Goal: Task Accomplishment & Management: Manage account settings

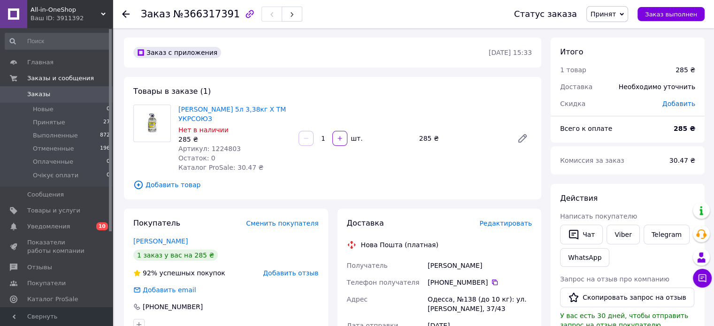
click at [54, 89] on link "Заказы 0" at bounding box center [58, 94] width 116 height 16
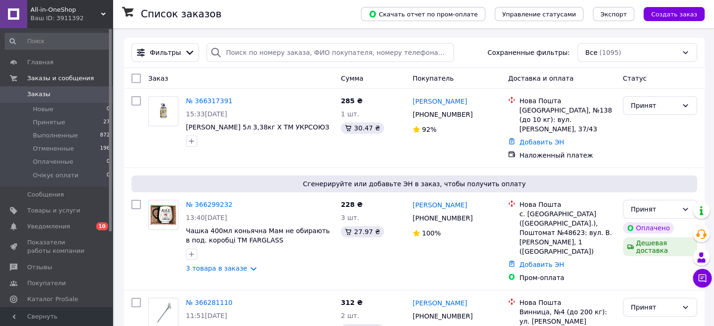
click at [42, 15] on div "Ваш ID: 3911392" at bounding box center [72, 18] width 82 height 8
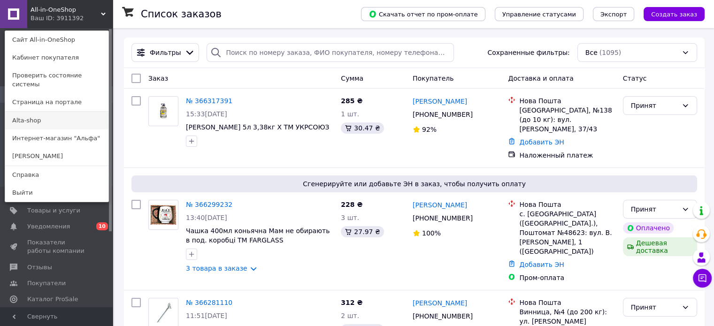
click at [38, 114] on link "Alta-shop" at bounding box center [56, 121] width 103 height 18
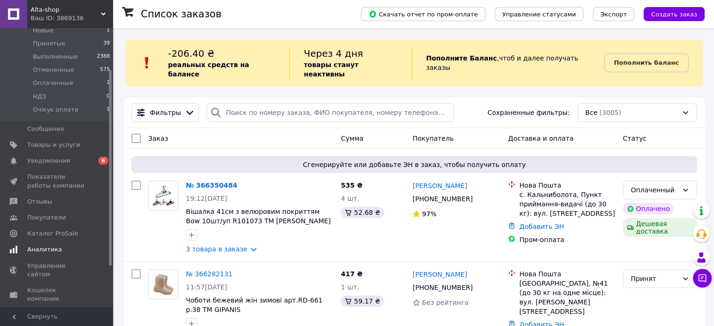
scroll to position [118, 0]
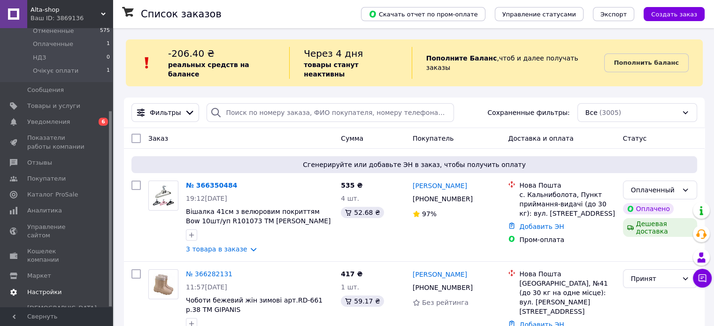
click at [59, 288] on span "Настройки" at bounding box center [57, 292] width 60 height 8
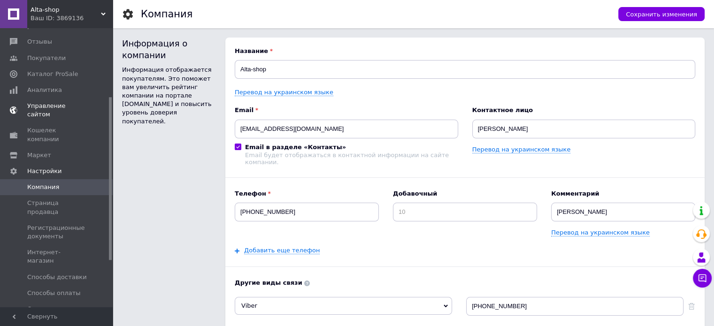
click at [49, 102] on span "Управление сайтом" at bounding box center [57, 110] width 60 height 17
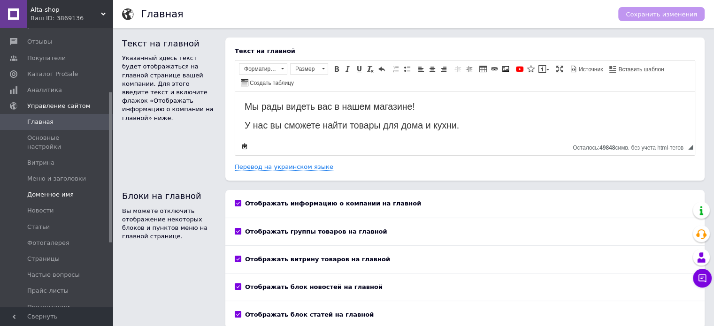
click at [59, 191] on span "Доменное имя" at bounding box center [50, 195] width 47 height 8
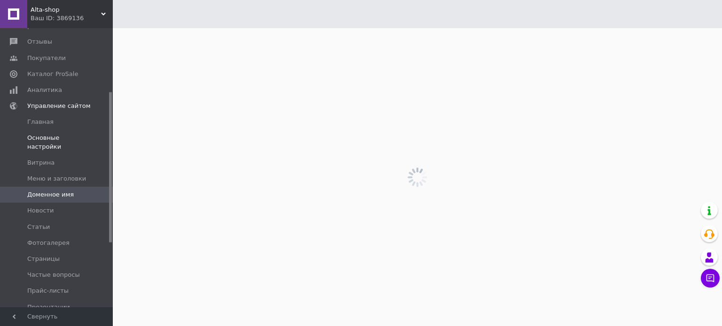
click at [59, 134] on span "Основные настройки" at bounding box center [57, 142] width 60 height 17
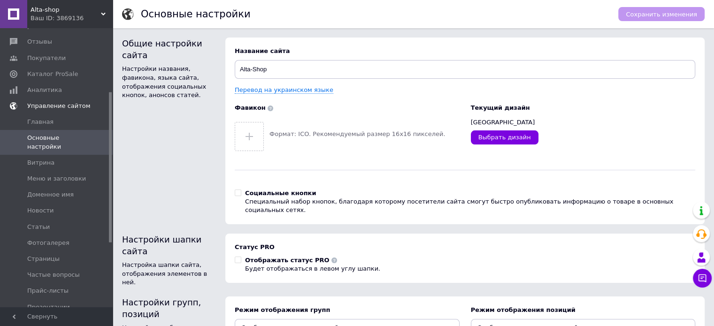
click at [52, 102] on span "Управление сайтом" at bounding box center [58, 106] width 63 height 8
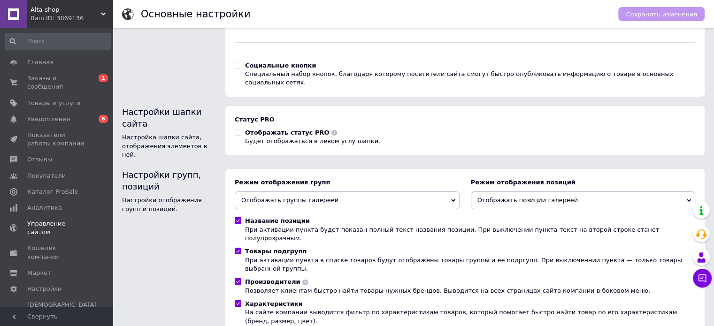
scroll to position [226, 0]
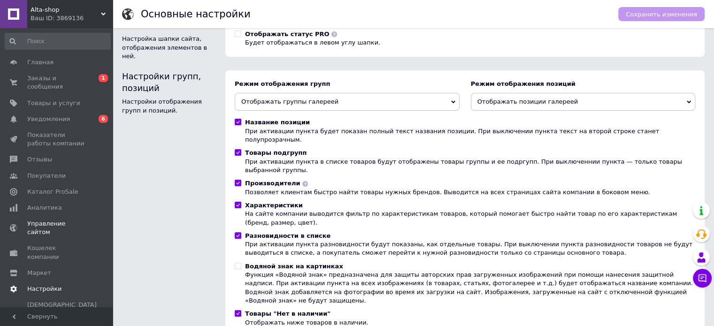
click at [50, 285] on span "Настройки" at bounding box center [44, 289] width 34 height 8
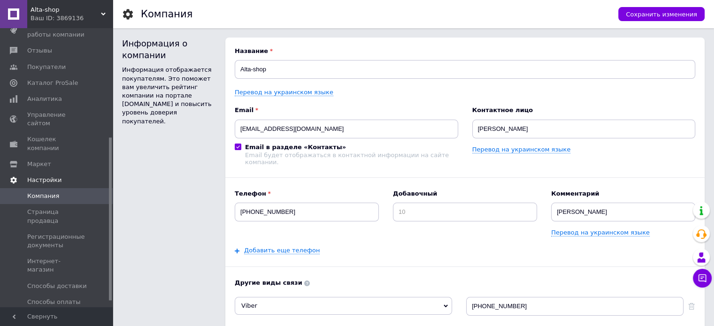
scroll to position [188, 0]
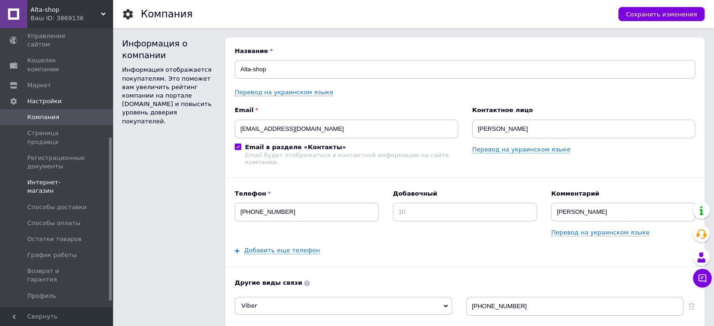
click at [60, 179] on span "Интернет-магазин" at bounding box center [57, 187] width 60 height 17
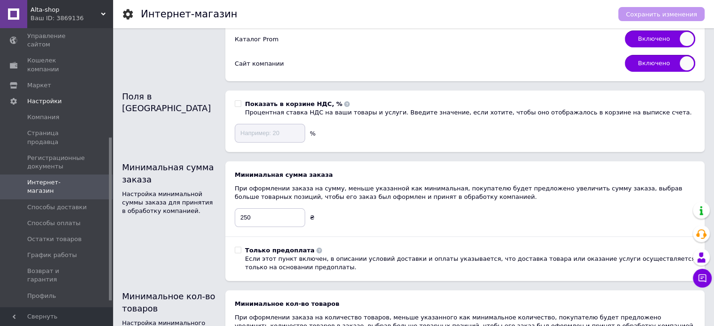
scroll to position [141, 0]
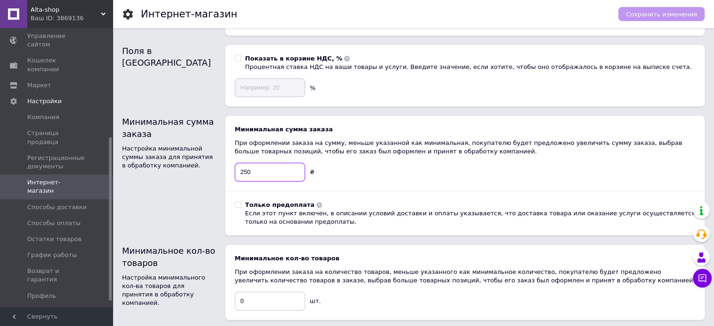
drag, startPoint x: 256, startPoint y: 170, endPoint x: 241, endPoint y: 166, distance: 15.8
click at [241, 166] on input "250" at bounding box center [270, 172] width 70 height 19
type input "200"
click at [661, 14] on span "Сохранить изменения" at bounding box center [661, 14] width 71 height 7
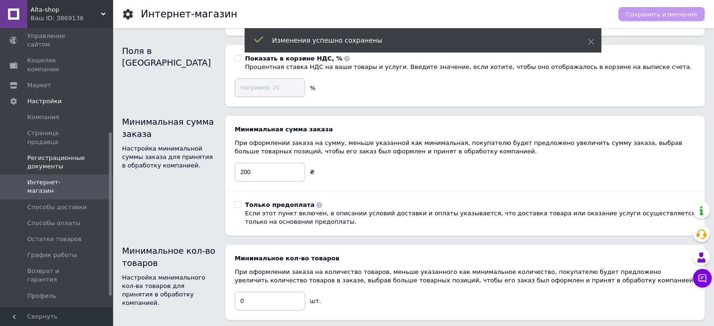
scroll to position [0, 0]
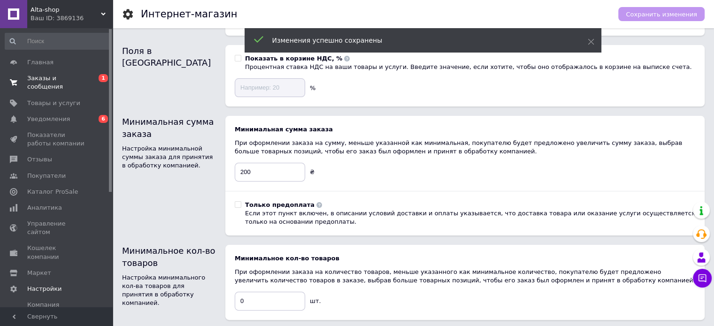
click at [74, 83] on link "Заказы и сообщения 0 1" at bounding box center [58, 82] width 116 height 24
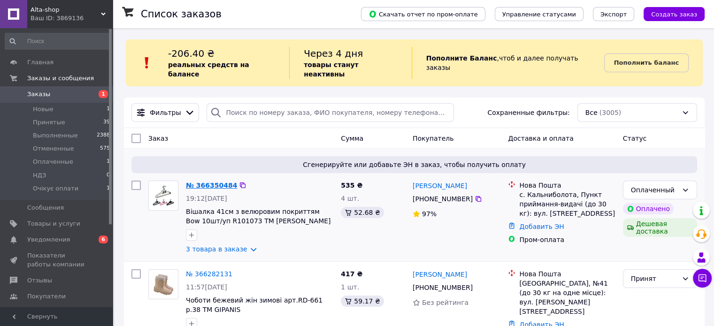
click at [201, 182] on link "№ 366350484" at bounding box center [211, 186] width 51 height 8
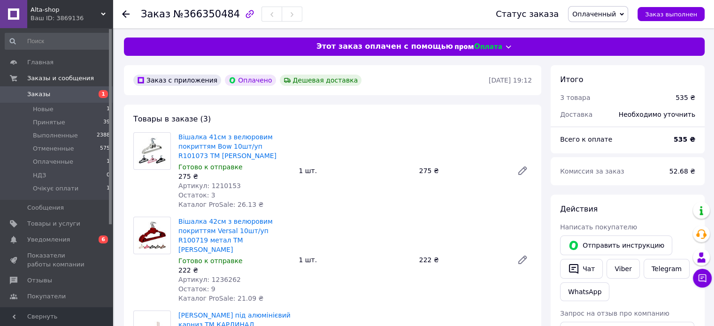
click at [221, 185] on span "Артикул: 1210153" at bounding box center [210, 186] width 62 height 8
copy span "1210153"
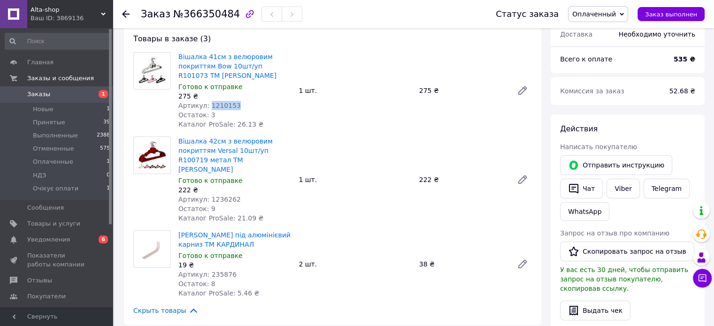
scroll to position [141, 0]
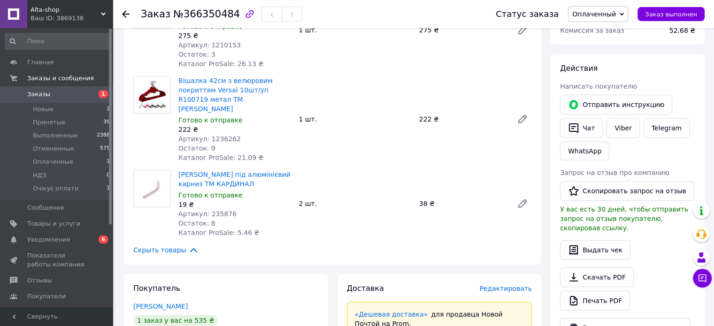
click at [216, 135] on span "Артикул: 1236262" at bounding box center [210, 139] width 62 height 8
copy span "1236262"
click at [219, 210] on span "Артикул: 235876" at bounding box center [208, 214] width 58 height 8
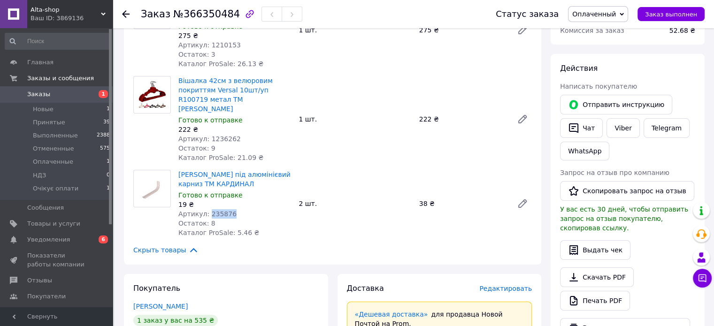
copy span "235876"
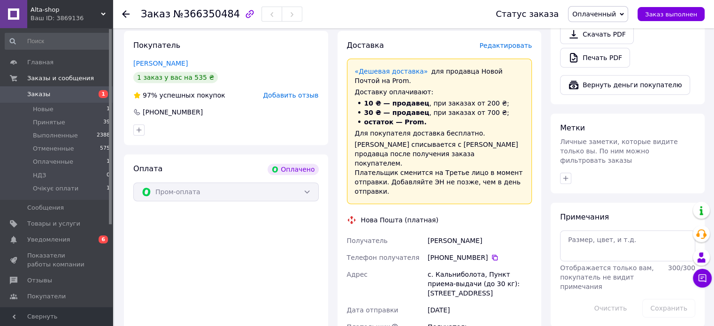
scroll to position [470, 0]
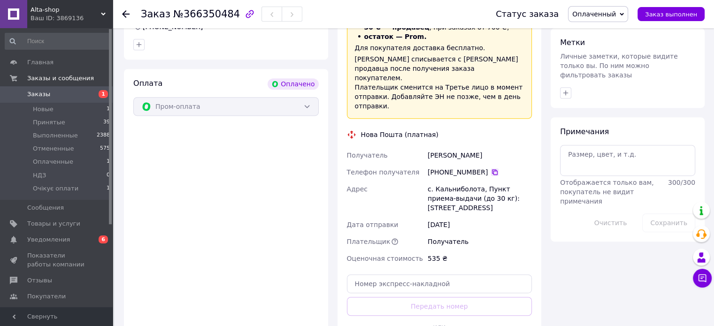
click at [491, 169] on icon at bounding box center [495, 173] width 8 height 8
drag, startPoint x: 483, startPoint y: 133, endPoint x: 428, endPoint y: 130, distance: 54.6
click at [428, 147] on div "Дащенко Валентина" at bounding box center [480, 155] width 108 height 17
copy div "Дащенко Валентина"
click at [699, 274] on icon at bounding box center [702, 278] width 9 height 9
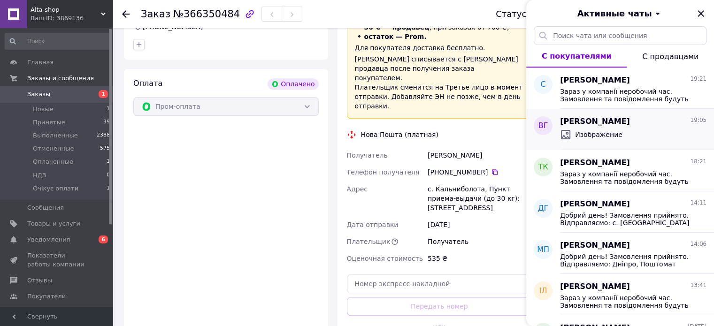
click at [614, 136] on span "Изображение" at bounding box center [598, 134] width 47 height 9
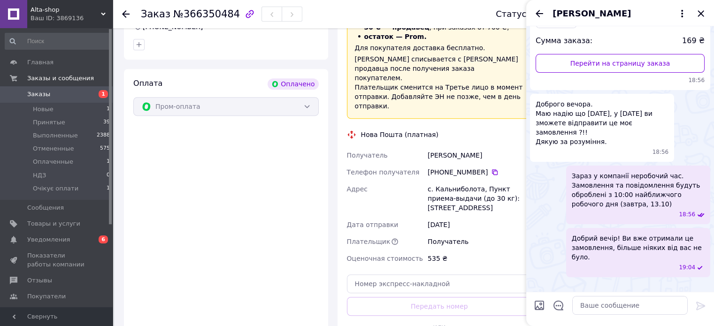
scroll to position [0, 0]
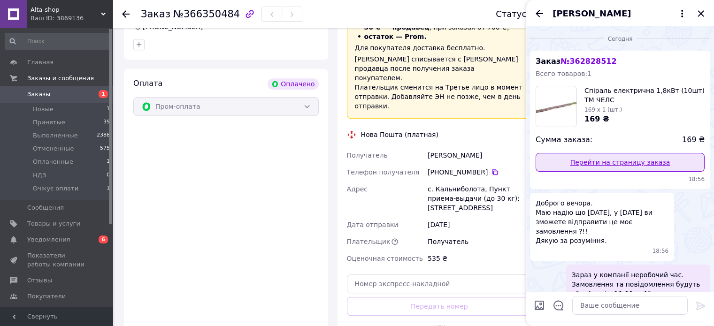
click at [609, 163] on link "Перейти на страницу заказа" at bounding box center [620, 162] width 169 height 19
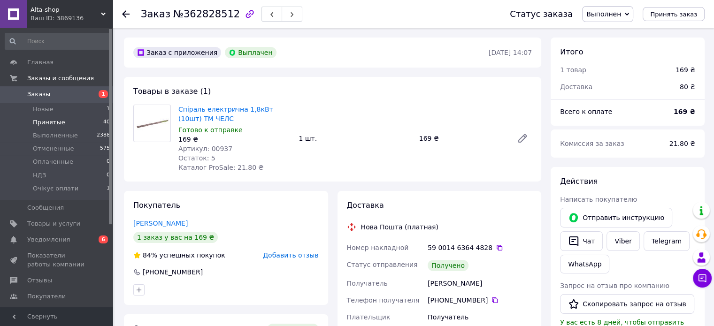
click at [94, 122] on li "Принятые 40" at bounding box center [58, 122] width 116 height 13
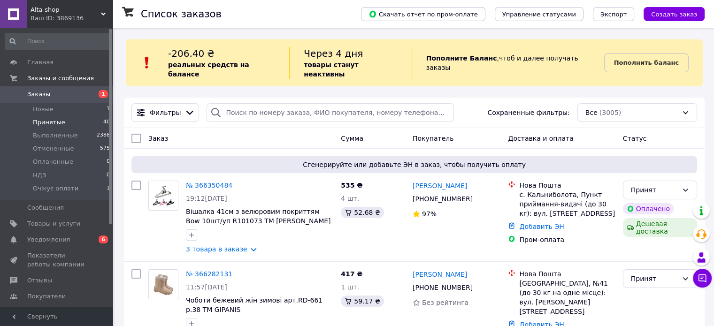
click at [85, 124] on li "Принятые 40" at bounding box center [58, 122] width 116 height 13
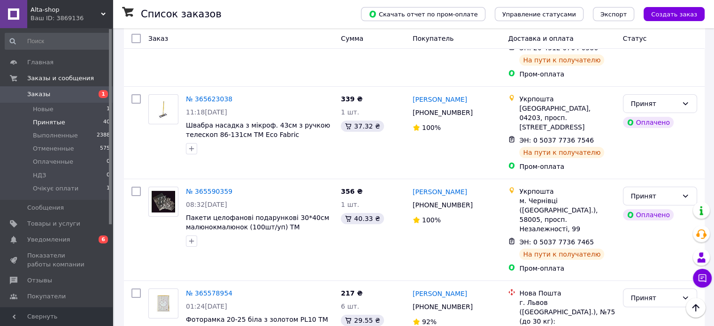
scroll to position [3235, 0]
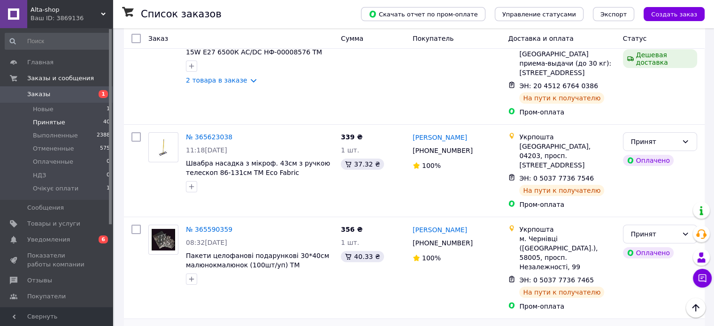
click at [652, 140] on li "Выполнен" at bounding box center [659, 142] width 73 height 17
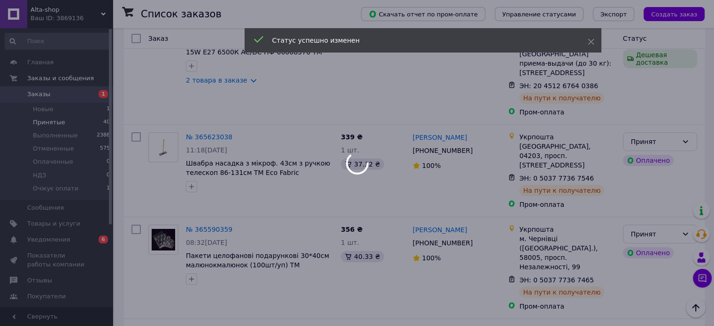
click at [449, 120] on div at bounding box center [357, 163] width 714 height 326
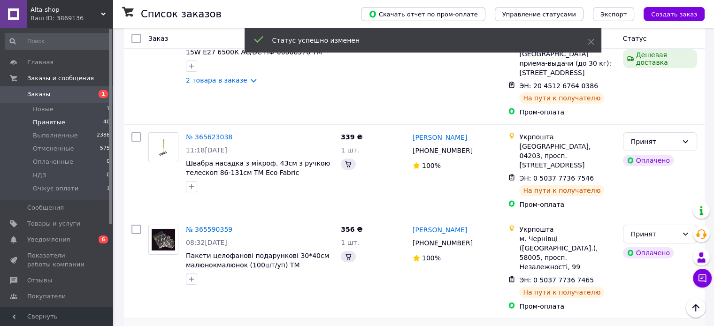
click at [452, 326] on link "Світлана Яремчук" at bounding box center [440, 331] width 54 height 9
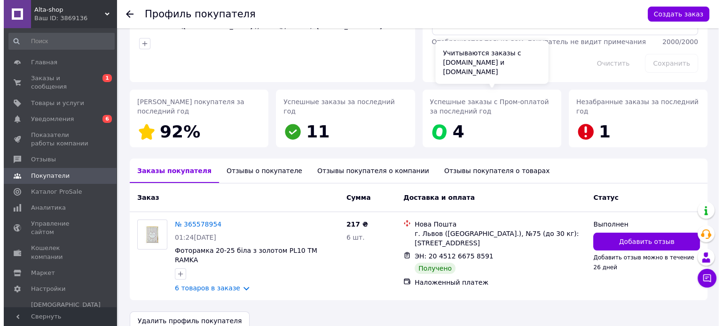
scroll to position [88, 0]
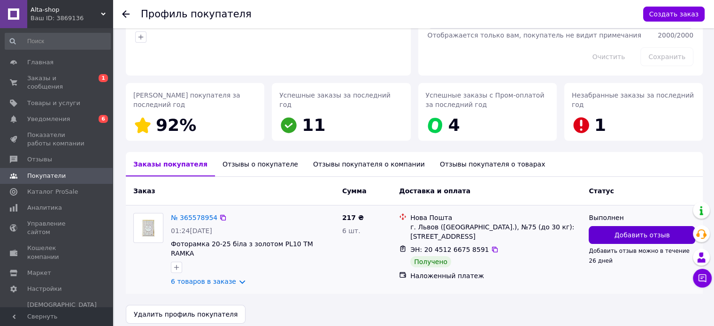
click at [622, 233] on span "Добавить отзыв" at bounding box center [642, 235] width 55 height 9
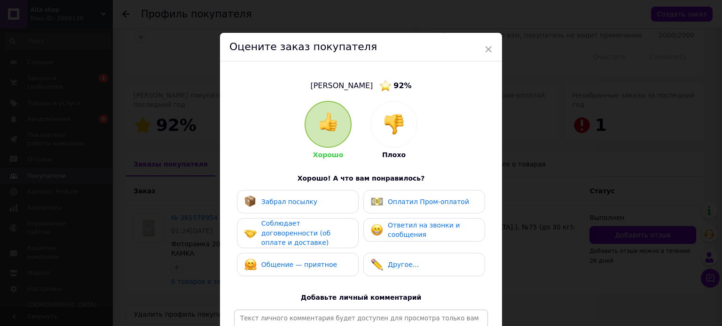
click at [287, 206] on div "Забрал посылку" at bounding box center [289, 202] width 56 height 10
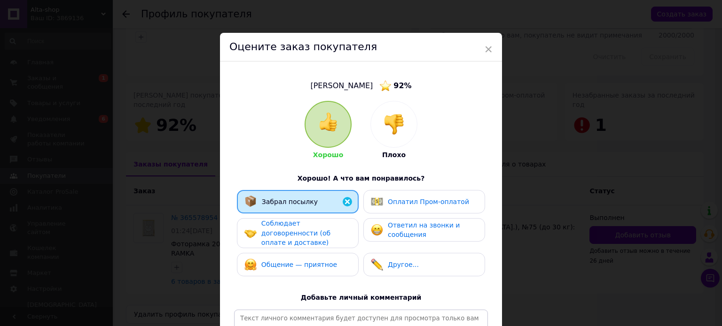
click at [295, 239] on span "Соблюдает договоренности (об оплате и доставке)" at bounding box center [295, 233] width 69 height 27
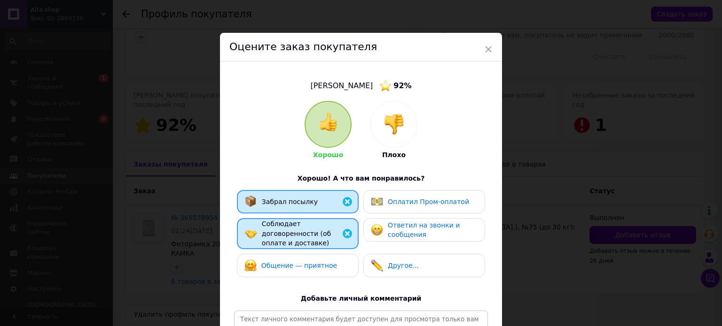
click at [294, 262] on span "Общение — приятное" at bounding box center [299, 266] width 76 height 8
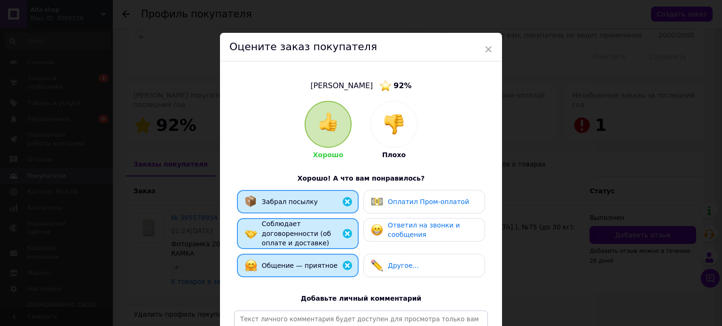
click at [378, 223] on div "Ответил на звонки и сообщения" at bounding box center [424, 230] width 106 height 19
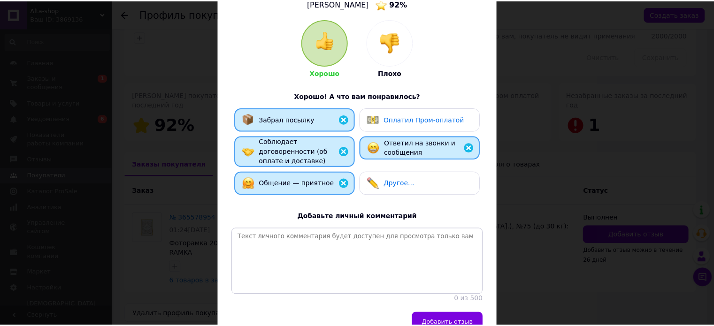
scroll to position [132, 0]
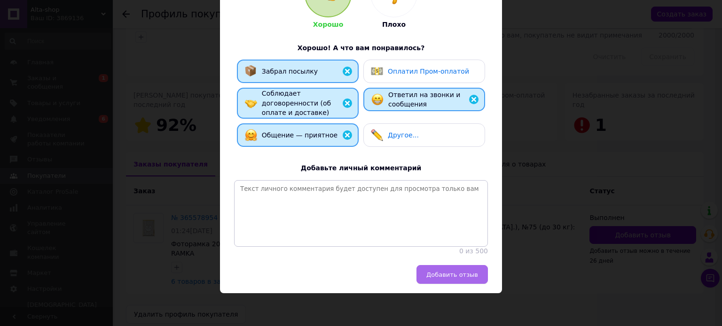
click at [445, 276] on span "Добавить отзыв" at bounding box center [452, 275] width 52 height 7
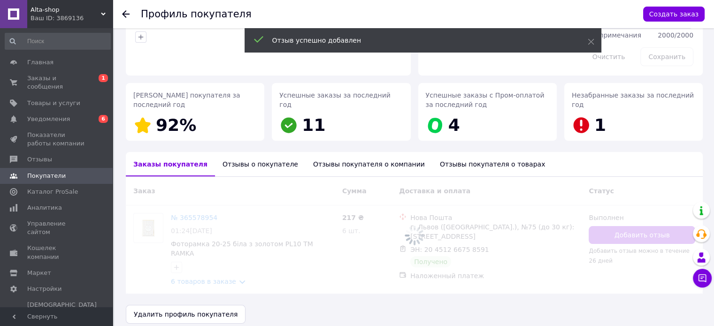
click at [124, 12] on use at bounding box center [126, 14] width 8 height 8
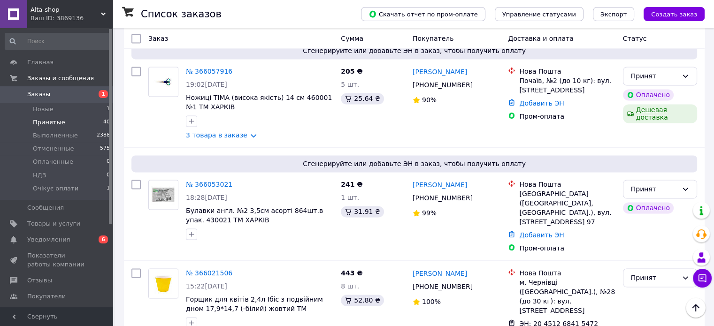
scroll to position [1380, 0]
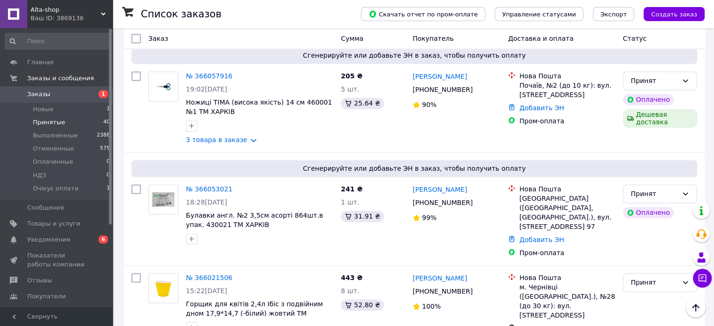
click at [51, 123] on span "Принятые" at bounding box center [49, 122] width 32 height 8
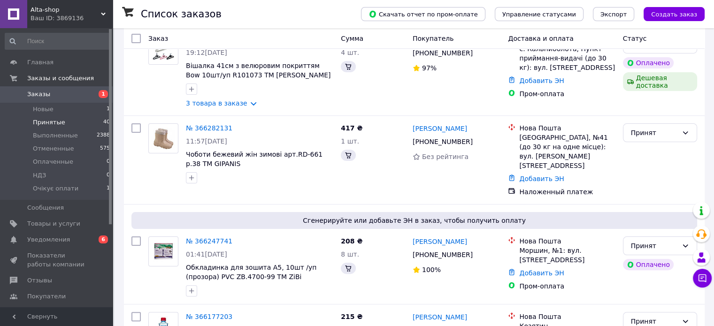
scroll to position [3383, 0]
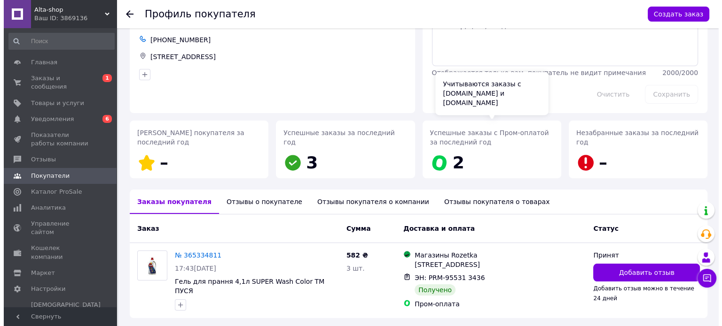
scroll to position [82, 0]
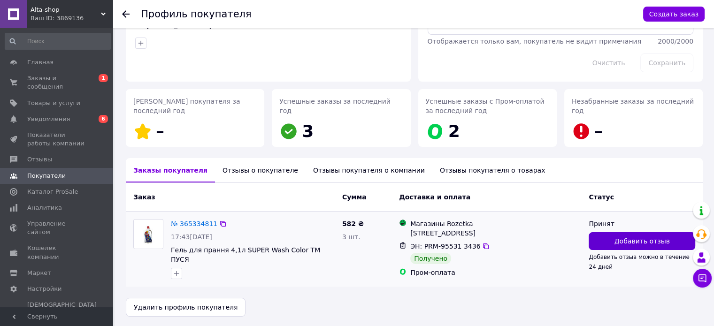
click at [604, 238] on button "Добавить отзыв" at bounding box center [642, 242] width 107 height 18
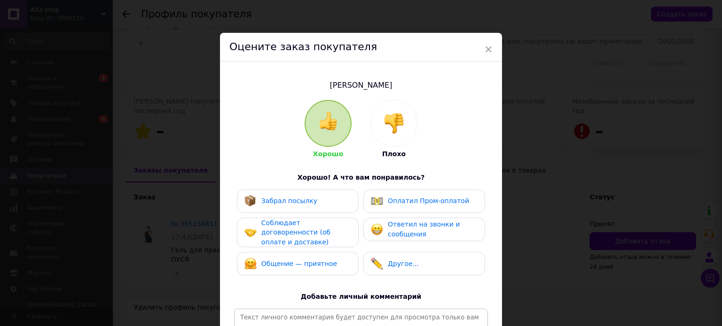
click at [322, 202] on div "Забрал посылку" at bounding box center [297, 201] width 107 height 12
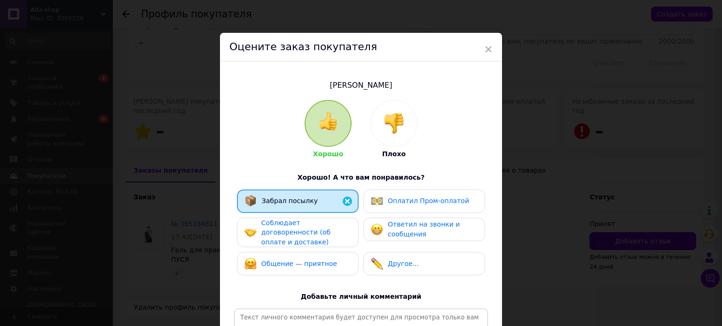
click at [322, 231] on span "Соблюдает договоренности (об оплате и доставке)" at bounding box center [295, 232] width 69 height 27
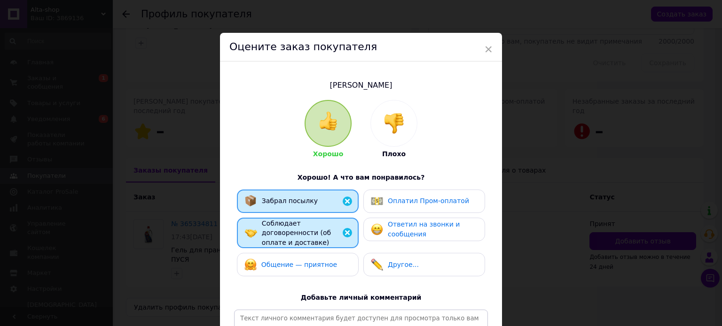
click at [323, 253] on div "Общение — приятное" at bounding box center [298, 264] width 122 height 23
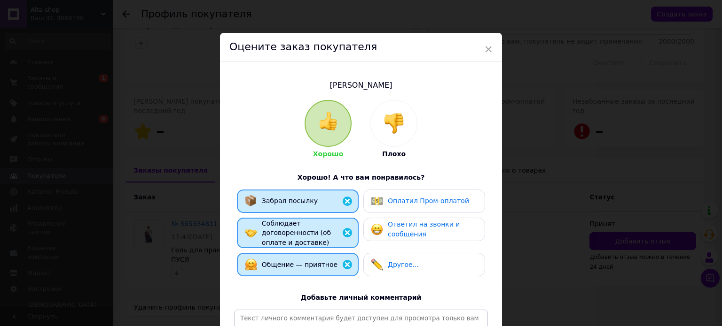
click at [404, 206] on div "Оплатил Пром-оплатой" at bounding box center [428, 201] width 81 height 10
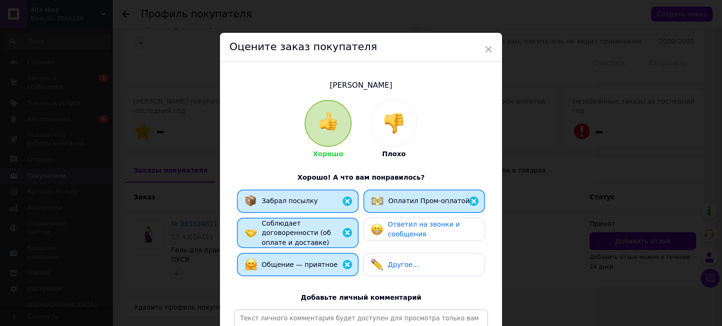
click at [408, 233] on span "Ответил на звонки и сообщения" at bounding box center [424, 229] width 72 height 17
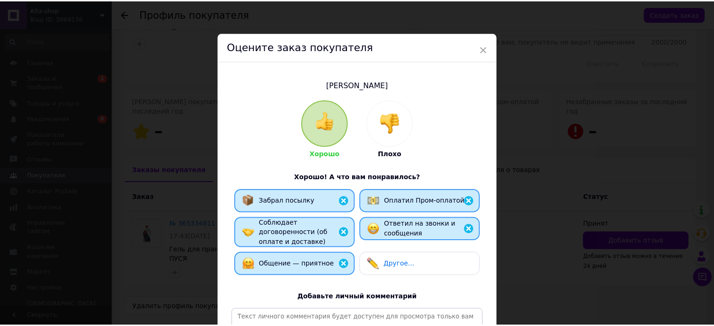
scroll to position [132, 0]
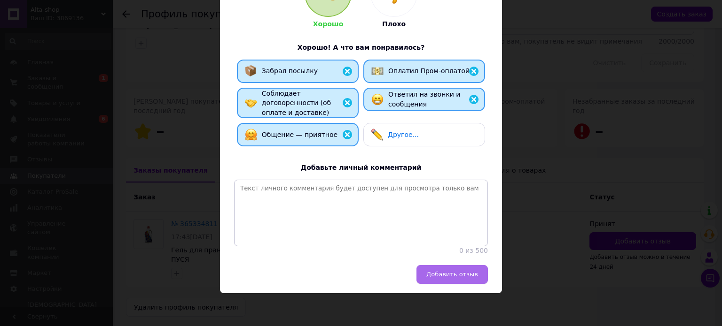
click at [444, 272] on span "Добавить отзыв" at bounding box center [452, 274] width 52 height 7
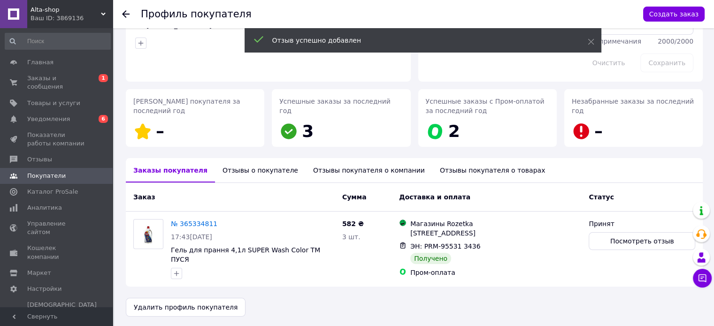
click at [128, 17] on icon at bounding box center [126, 14] width 8 height 8
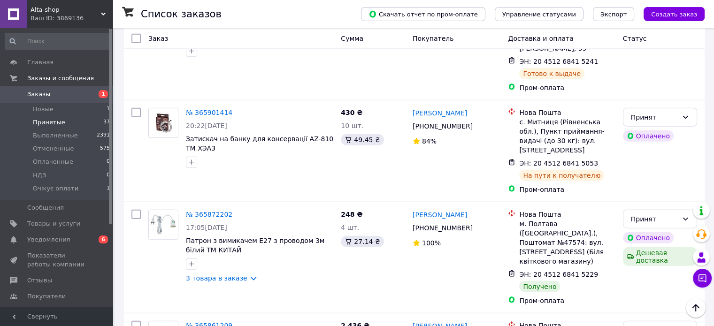
scroll to position [2209, 0]
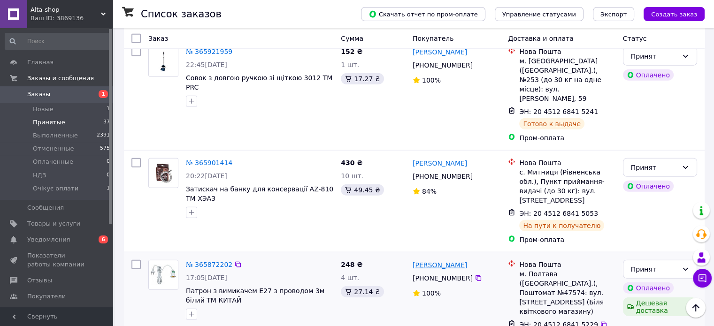
click at [435, 261] on link "Дмитро Борецький" at bounding box center [440, 265] width 54 height 9
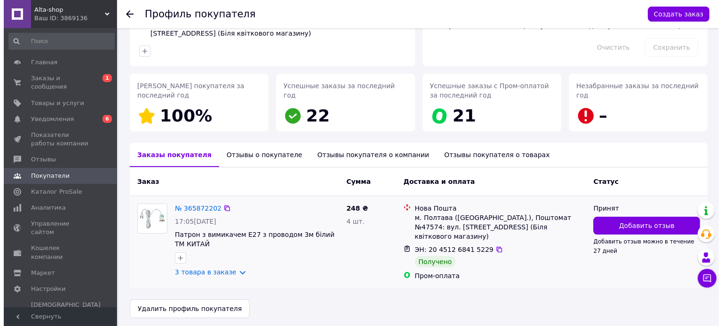
scroll to position [101, 0]
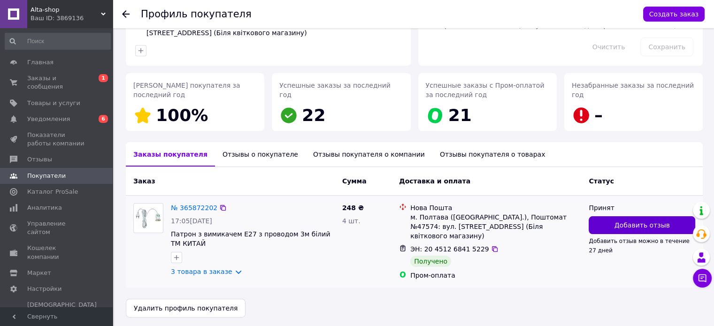
click at [615, 225] on button "Добавить отзыв" at bounding box center [642, 226] width 107 height 18
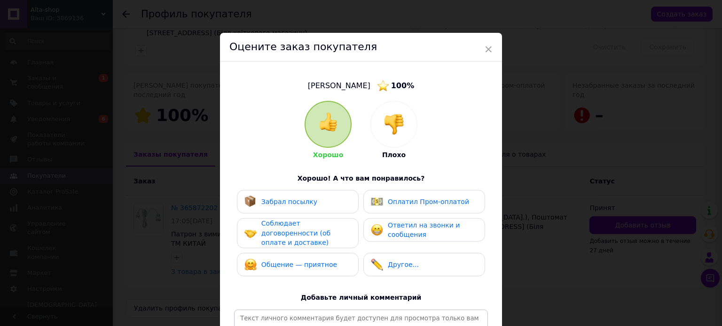
click at [331, 198] on div "Забрал посылку" at bounding box center [297, 202] width 107 height 12
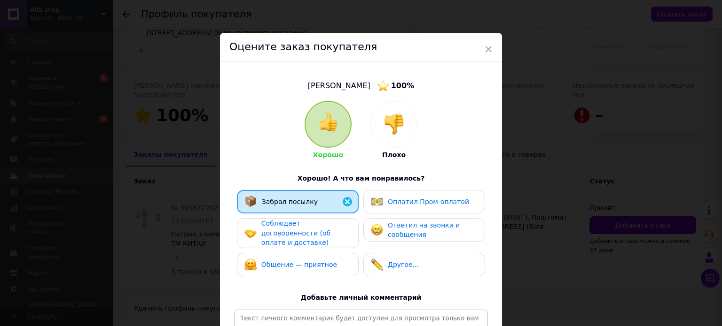
click at [329, 229] on span "Соблюдает договоренности (об оплате и доставке)" at bounding box center [295, 233] width 69 height 27
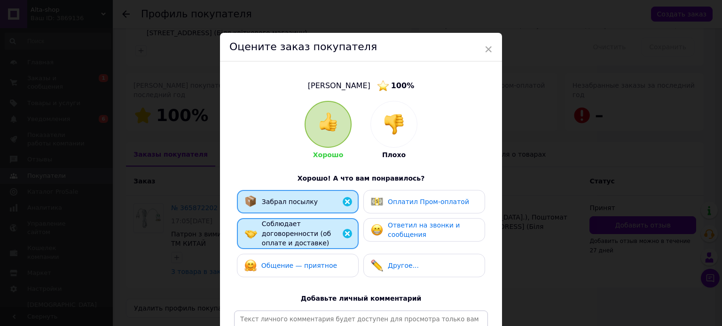
click at [328, 260] on div "Общение — приятное" at bounding box center [297, 266] width 107 height 12
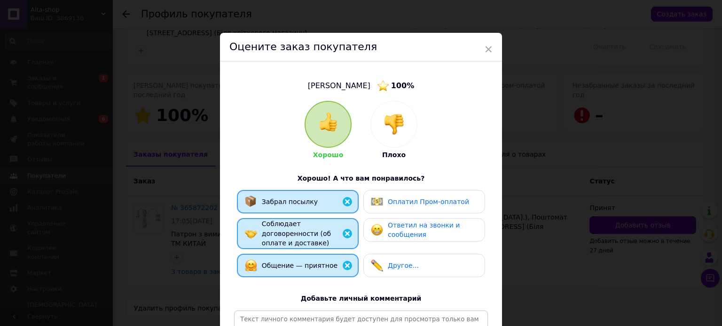
click at [410, 197] on div "Оплатил Пром-оплатой" at bounding box center [420, 202] width 98 height 12
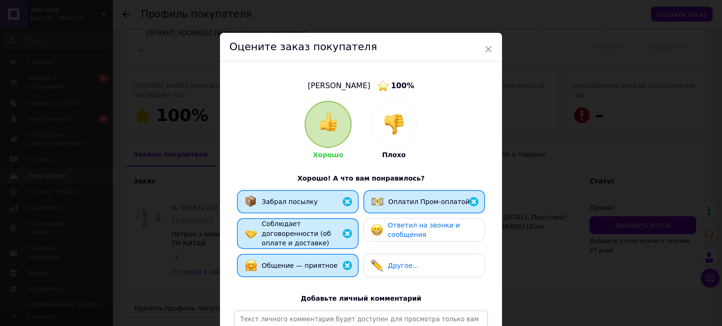
click at [412, 235] on span "Ответил на звонки и сообщения" at bounding box center [424, 230] width 72 height 17
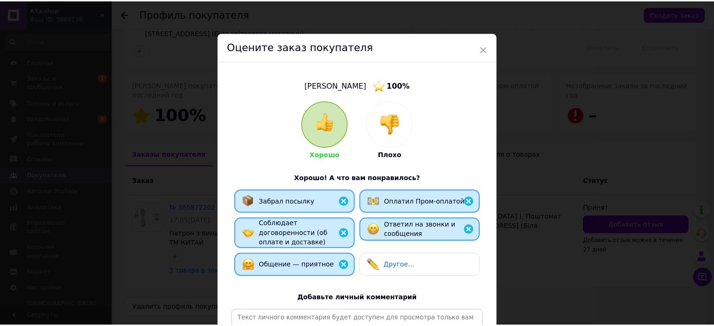
scroll to position [132, 0]
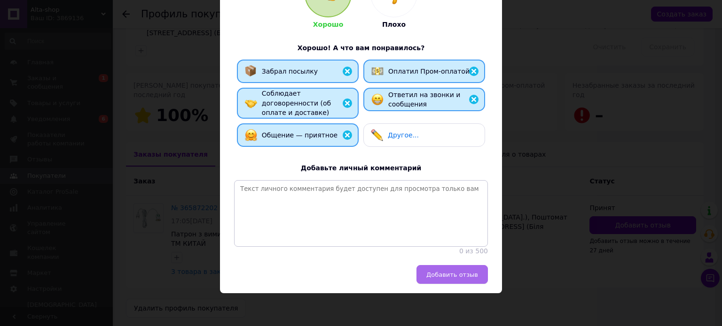
click at [452, 278] on span "Добавить отзыв" at bounding box center [452, 275] width 52 height 7
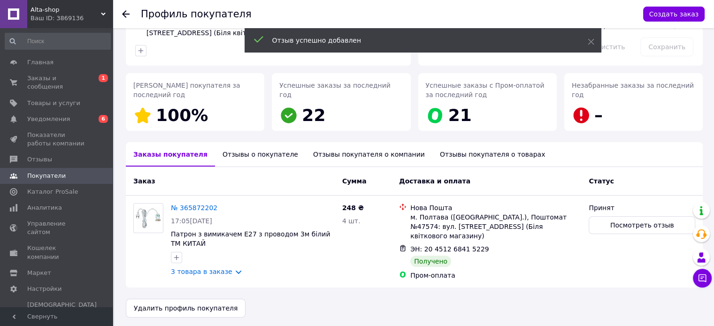
click at [125, 15] on icon at bounding box center [126, 14] width 8 height 8
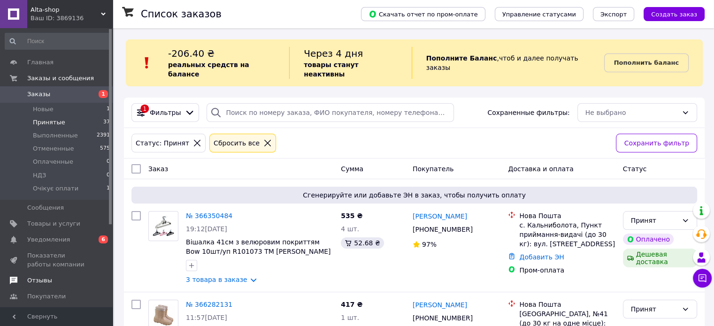
click at [45, 278] on span "Отзывы" at bounding box center [39, 281] width 25 height 8
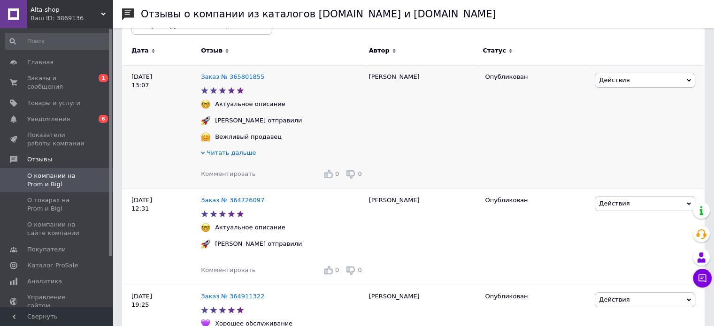
scroll to position [141, 0]
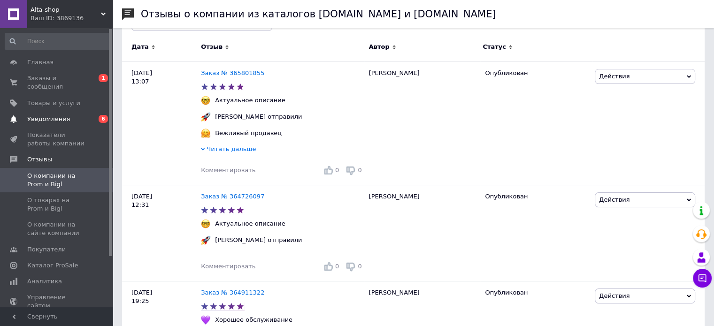
click at [99, 115] on span "6" at bounding box center [103, 119] width 9 height 8
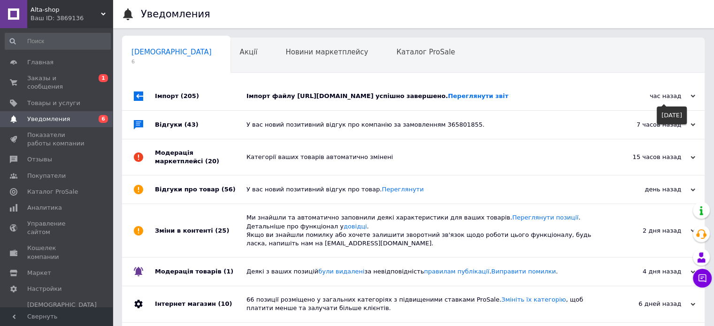
click at [656, 99] on div "час назад" at bounding box center [649, 96] width 94 height 8
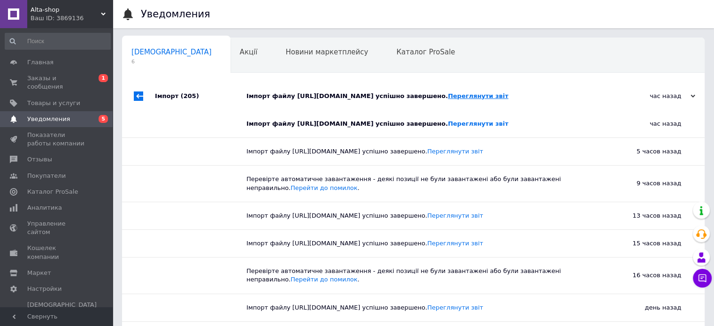
click at [448, 100] on link "Переглянути звіт" at bounding box center [478, 96] width 61 height 7
